Goal: Task Accomplishment & Management: Manage account settings

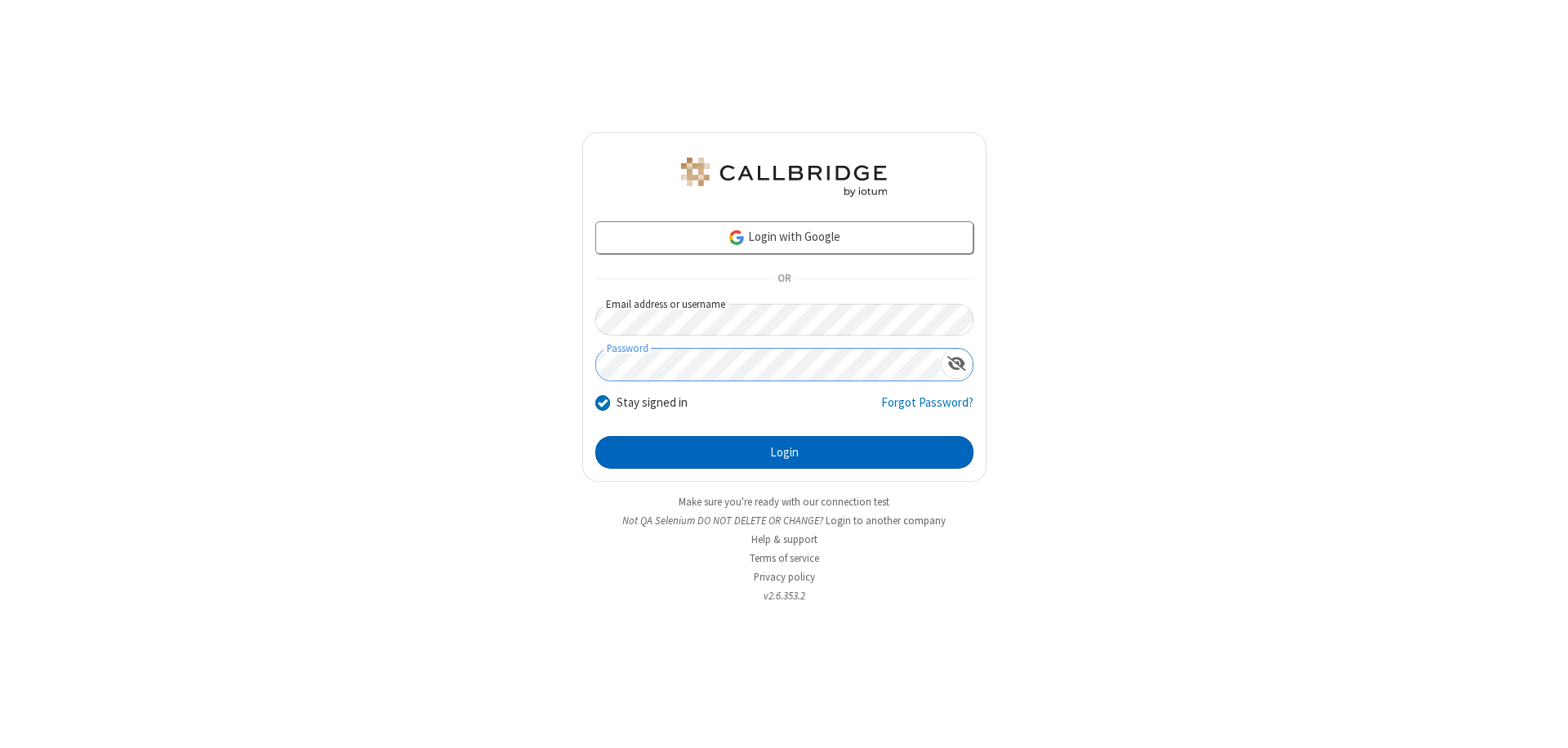
click at [784, 452] on button "Login" at bounding box center [784, 452] width 378 height 33
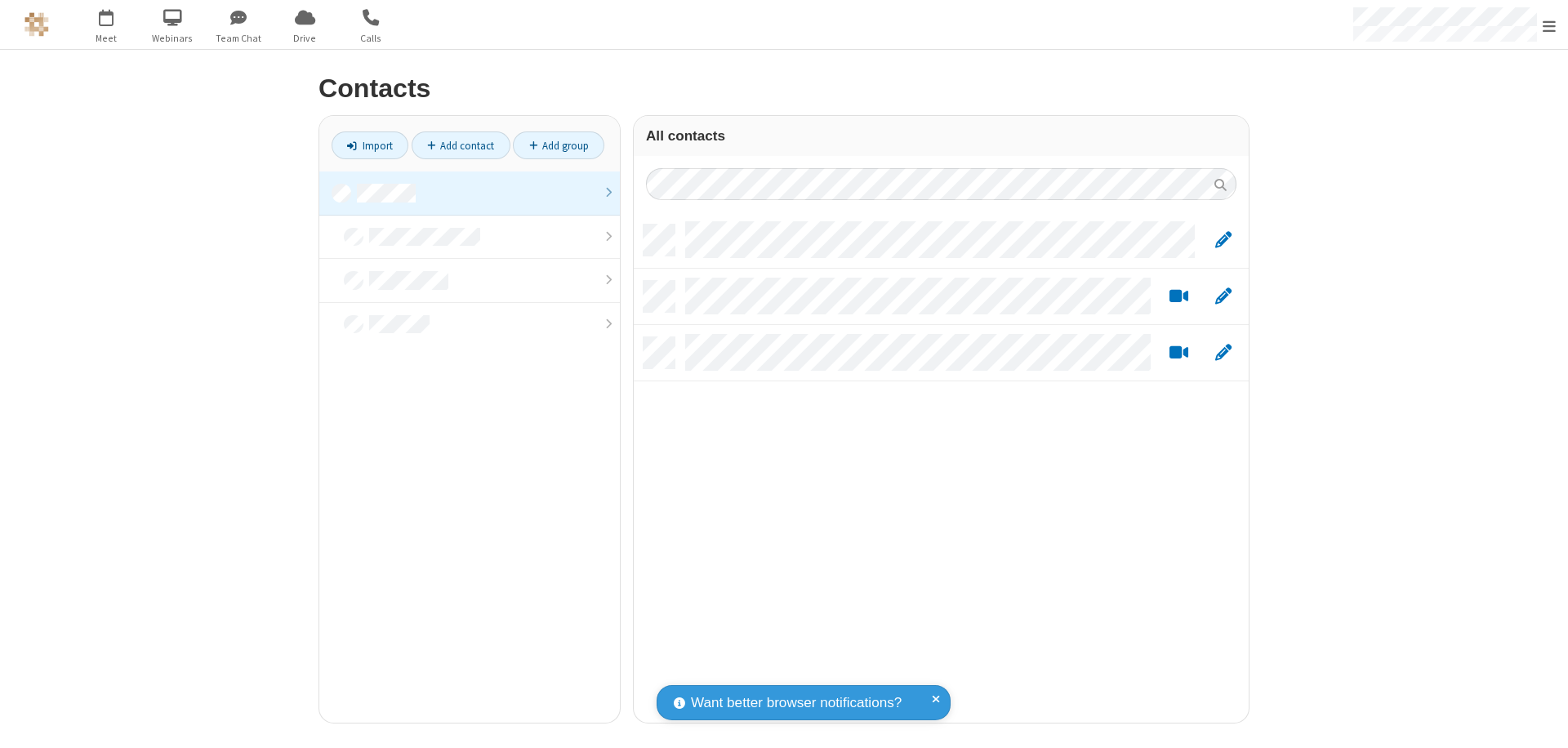
click at [469, 193] on link at bounding box center [470, 193] width 301 height 44
click at [461, 146] on link "Add contact" at bounding box center [461, 145] width 98 height 27
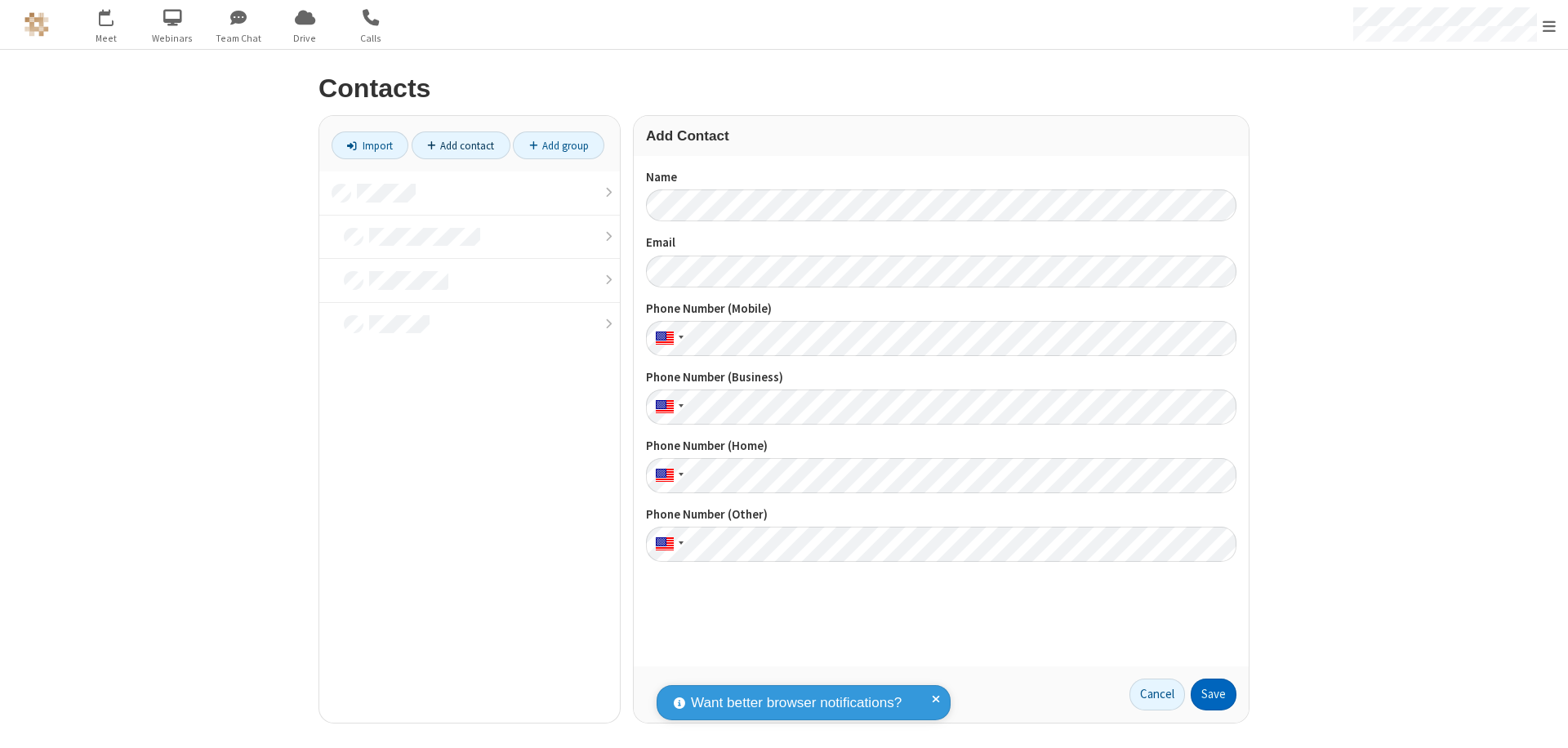
click at [1213, 694] on button "Save" at bounding box center [1213, 694] width 45 height 33
